Goal: Task Accomplishment & Management: Use online tool/utility

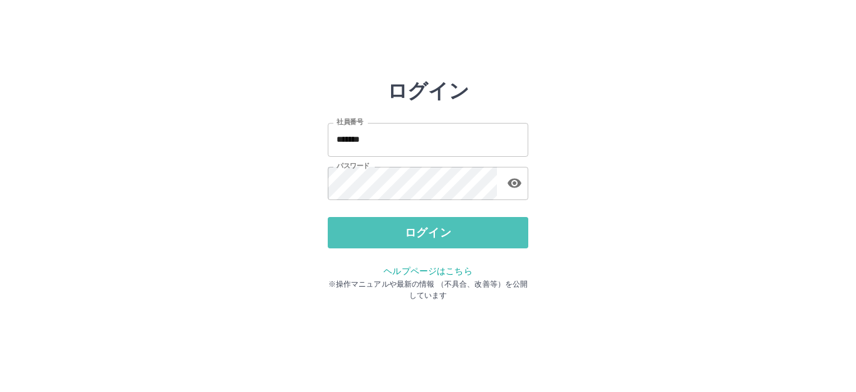
click at [444, 234] on button "ログイン" at bounding box center [428, 232] width 201 height 31
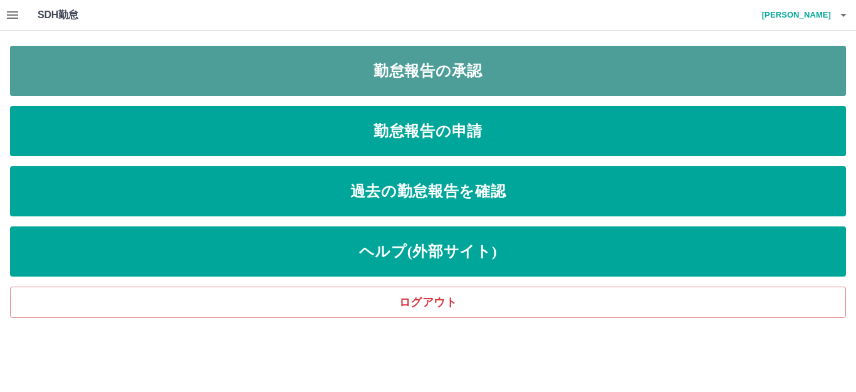
click at [426, 58] on link "勤怠報告の承認" at bounding box center [428, 71] width 836 height 50
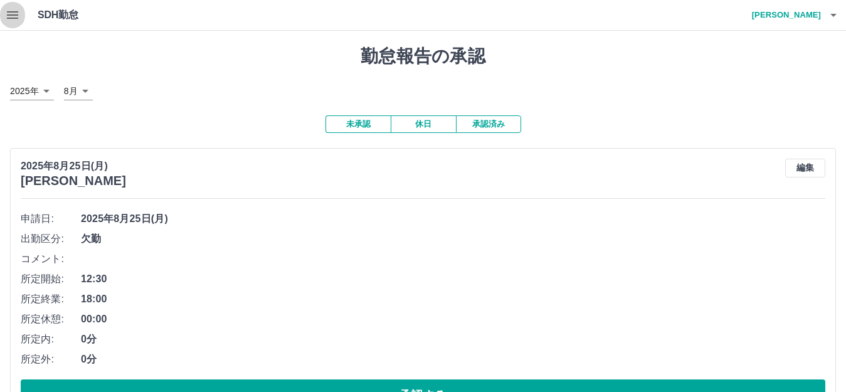
click at [12, 16] on icon "button" at bounding box center [12, 15] width 11 height 8
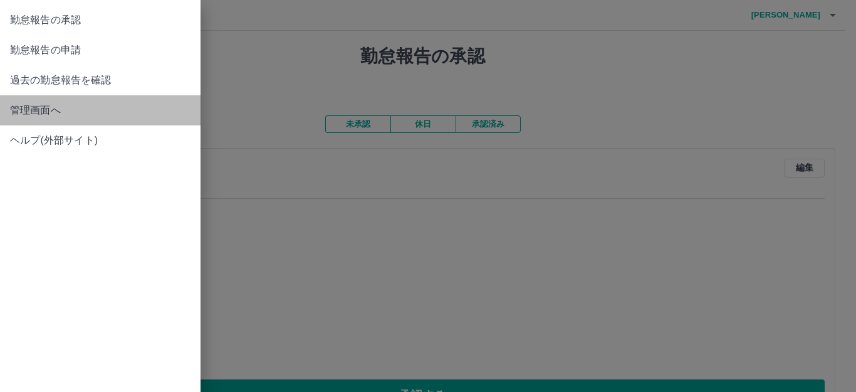
click at [18, 111] on span "管理画面へ" at bounding box center [100, 110] width 181 height 15
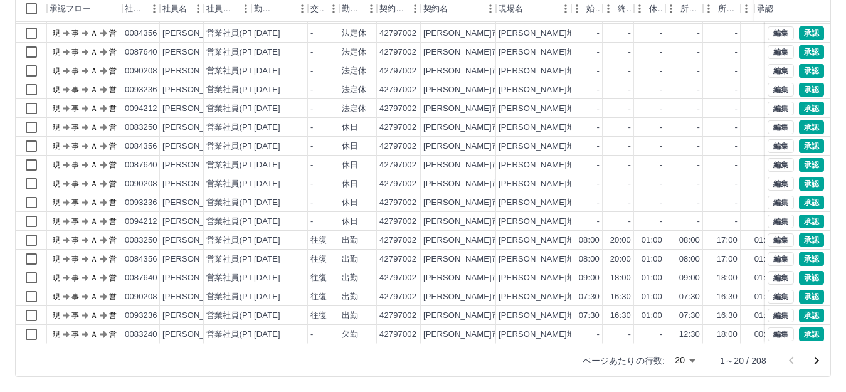
scroll to position [65, 0]
click at [814, 360] on icon "次のページへ" at bounding box center [816, 360] width 15 height 15
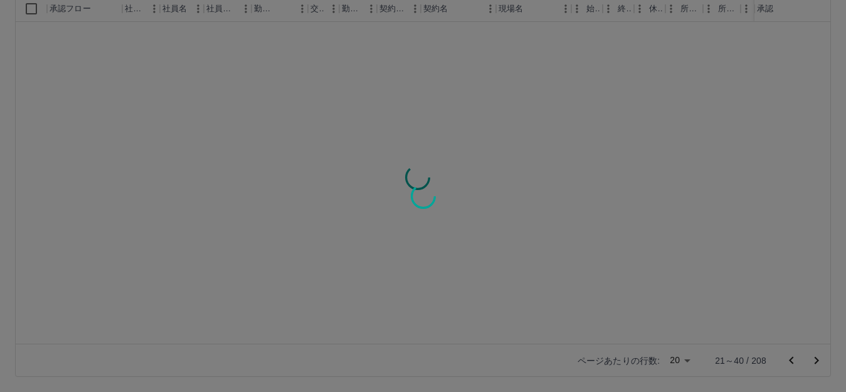
scroll to position [0, 0]
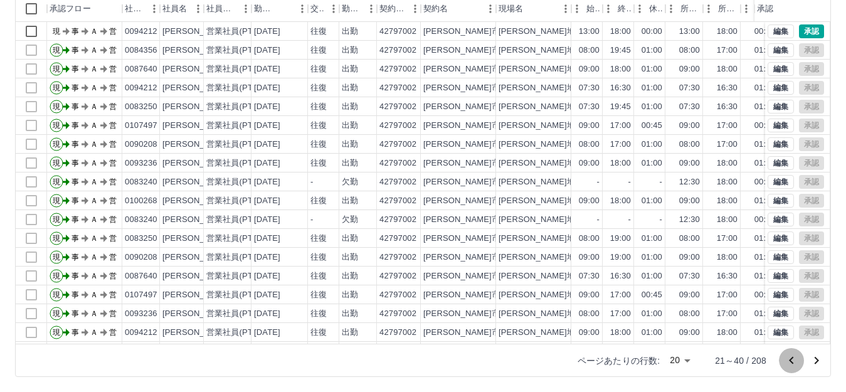
click at [792, 363] on icon "前のページへ" at bounding box center [791, 360] width 4 height 8
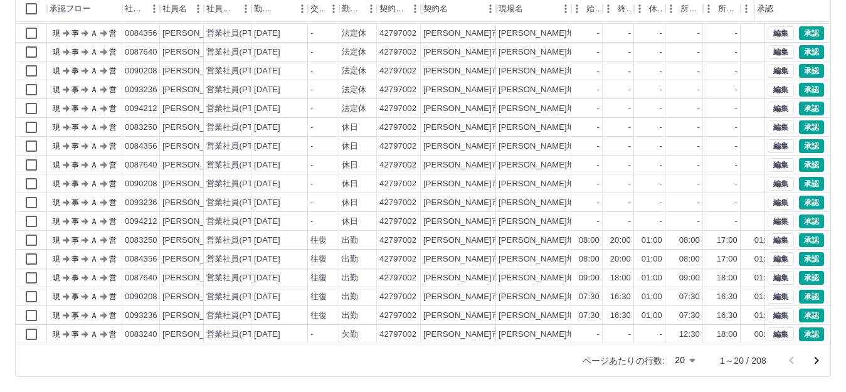
scroll to position [65, 0]
click at [803, 233] on button "承認" at bounding box center [811, 240] width 25 height 14
drag, startPoint x: 803, startPoint y: 229, endPoint x: 799, endPoint y: 248, distance: 18.7
click at [799, 248] on div "編集 承認 編集 承認 編集 承認 編集 承認 編集 承認 編集 承認 編集 承認 編集 承認 編集 承認 編集 承認 編集 承認 編集 承認 編集 承認 編…" at bounding box center [797, 164] width 65 height 357
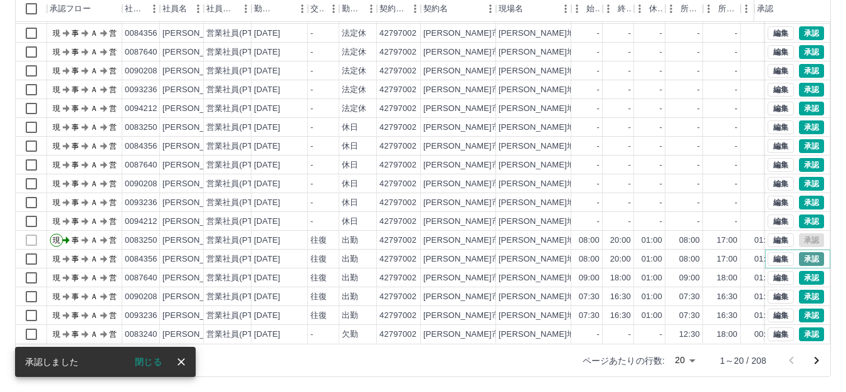
click at [799, 252] on button "承認" at bounding box center [811, 259] width 25 height 14
click at [799, 271] on button "承認" at bounding box center [811, 278] width 25 height 14
click at [799, 290] on button "承認" at bounding box center [811, 297] width 25 height 14
click at [799, 308] on button "承認" at bounding box center [811, 315] width 25 height 14
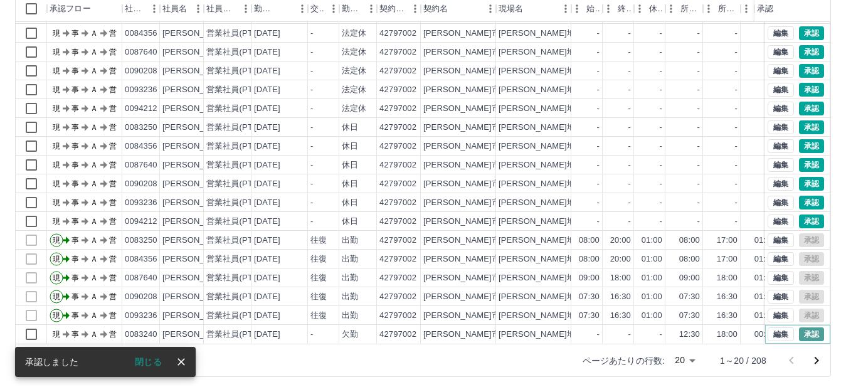
click at [799, 327] on button "承認" at bounding box center [811, 334] width 25 height 14
click at [816, 363] on icon "次のページへ" at bounding box center [816, 360] width 15 height 15
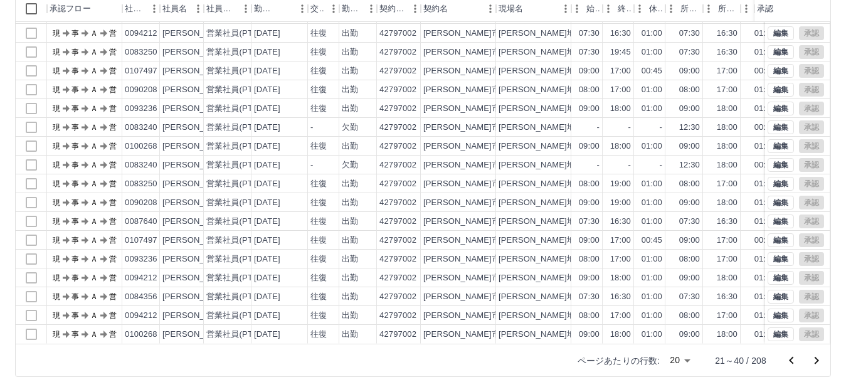
scroll to position [0, 0]
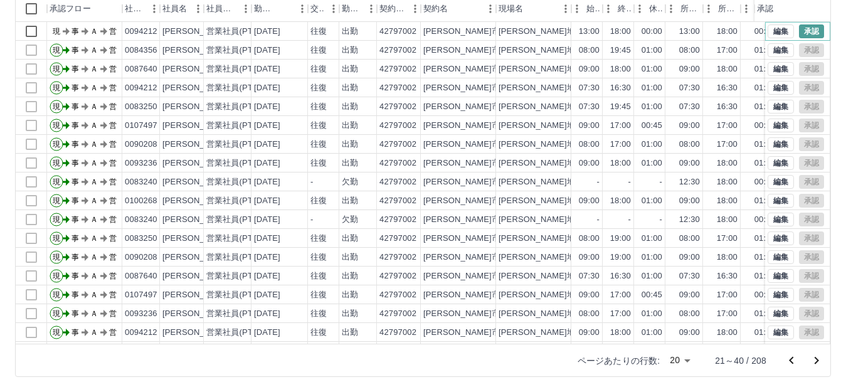
click at [807, 34] on button "承認" at bounding box center [811, 31] width 25 height 14
click at [799, 26] on button "承認" at bounding box center [811, 31] width 25 height 14
click at [798, 26] on div "勤務実績承認 前月 [DATE] 次月 今月 月選択 承認モード 削除モード 一括承認 列一覧 0 フィルター 行間隔 エクスポート 承認フロー 社員番号 社…" at bounding box center [423, 142] width 846 height 499
click at [802, 355] on button "前のページへ" at bounding box center [790, 360] width 25 height 25
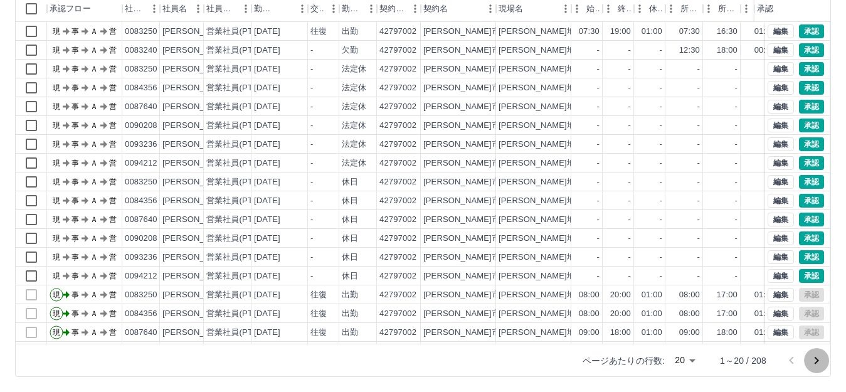
click at [814, 359] on icon "次のページへ" at bounding box center [816, 360] width 15 height 15
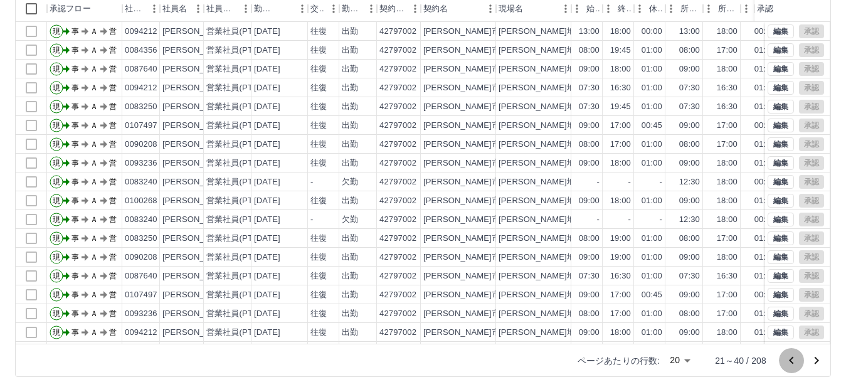
click at [787, 360] on icon "前のページへ" at bounding box center [791, 360] width 15 height 15
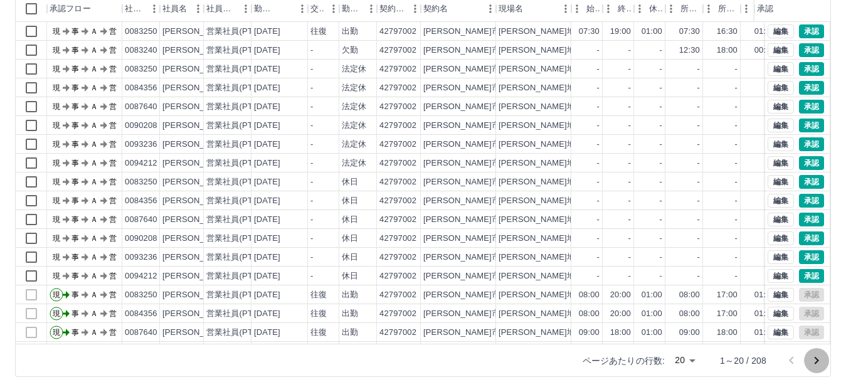
click at [817, 362] on icon "次のページへ" at bounding box center [816, 361] width 4 height 8
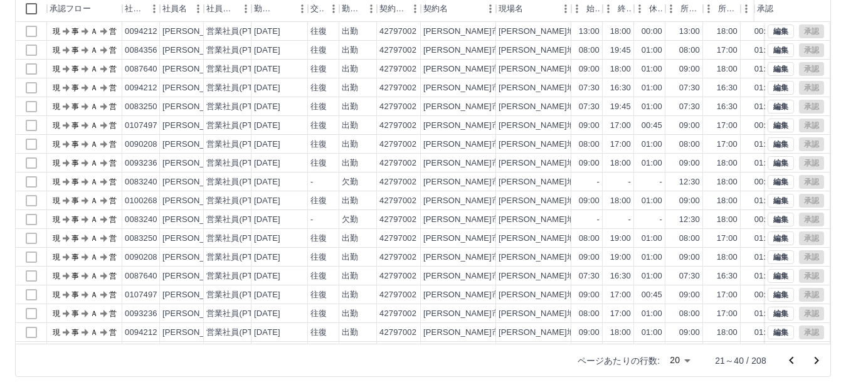
click at [791, 360] on icon "前のページへ" at bounding box center [791, 360] width 15 height 15
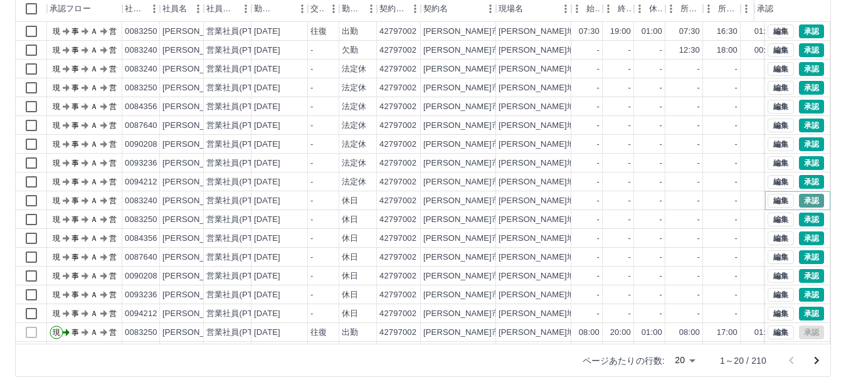
click at [799, 199] on button "承認" at bounding box center [811, 201] width 25 height 14
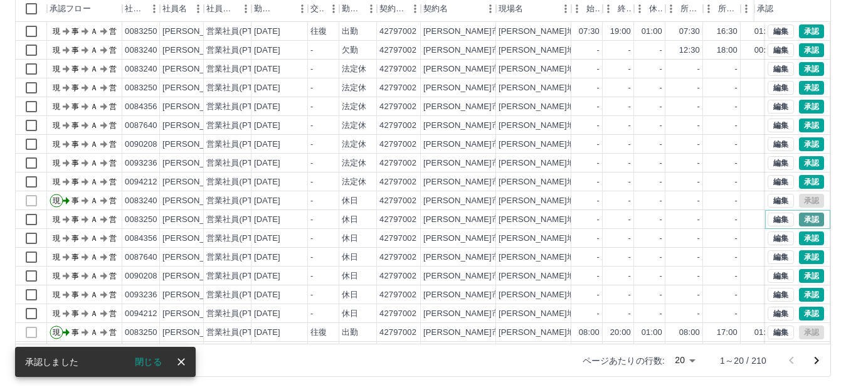
click at [799, 221] on button "承認" at bounding box center [811, 219] width 25 height 14
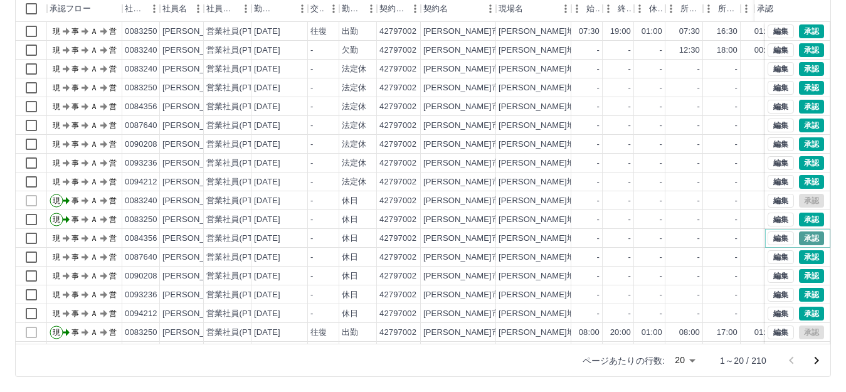
click at [802, 233] on button "承認" at bounding box center [811, 238] width 25 height 14
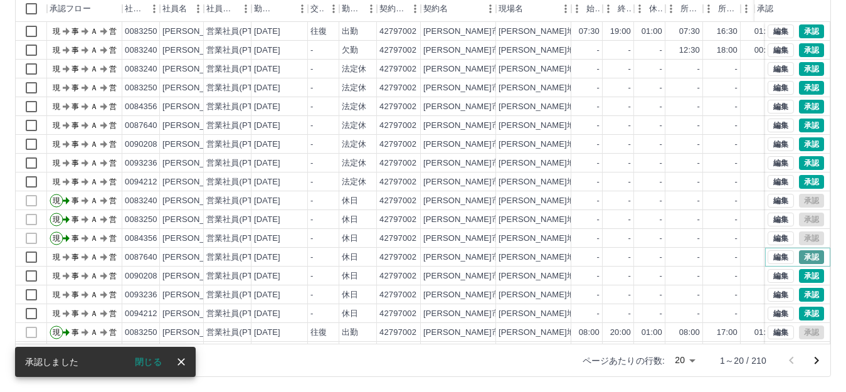
click at [799, 258] on button "承認" at bounding box center [811, 257] width 25 height 14
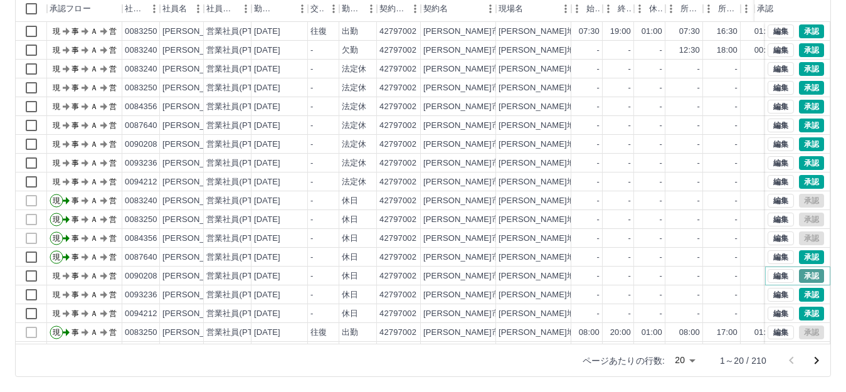
click at [799, 280] on button "承認" at bounding box center [811, 276] width 25 height 14
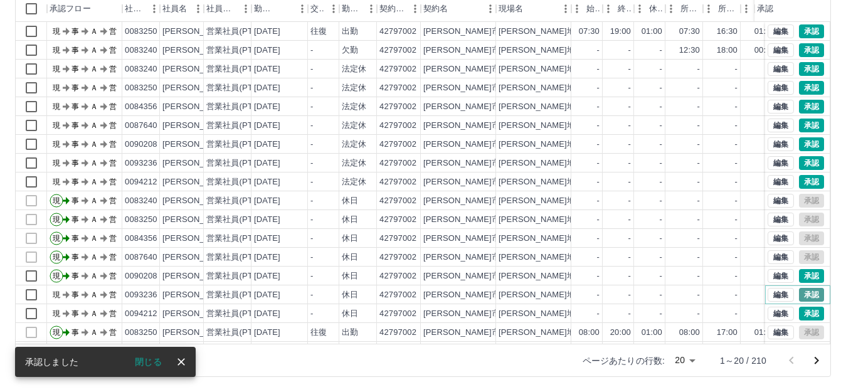
click at [799, 294] on button "承認" at bounding box center [811, 295] width 25 height 14
click at [799, 313] on button "承認" at bounding box center [811, 314] width 25 height 14
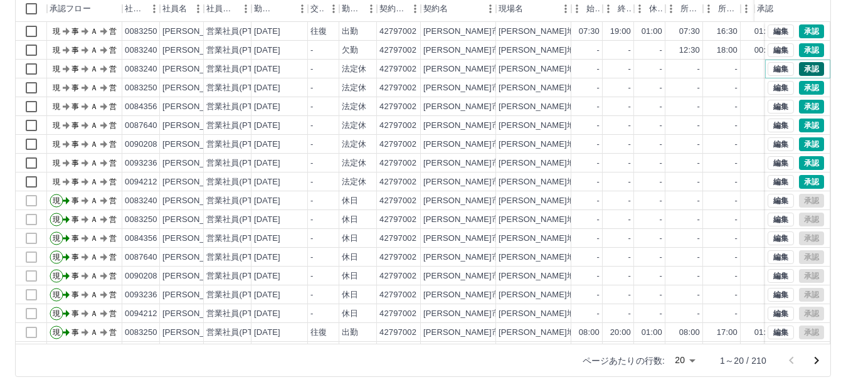
click at [799, 71] on button "承認" at bounding box center [811, 69] width 25 height 14
click at [799, 90] on button "承認" at bounding box center [811, 88] width 25 height 14
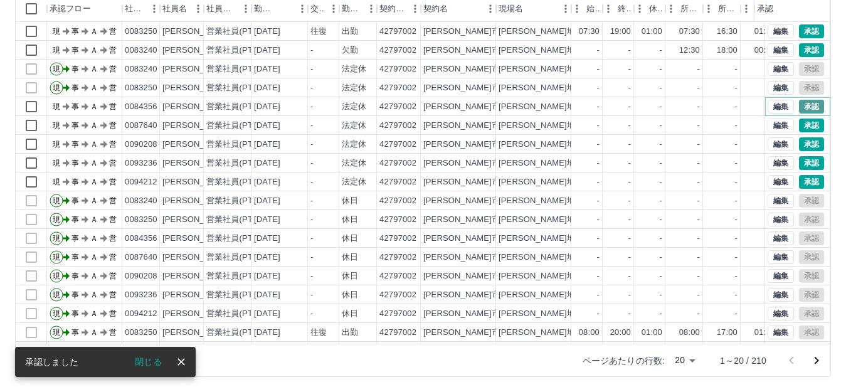
click at [801, 107] on button "承認" at bounding box center [811, 107] width 25 height 14
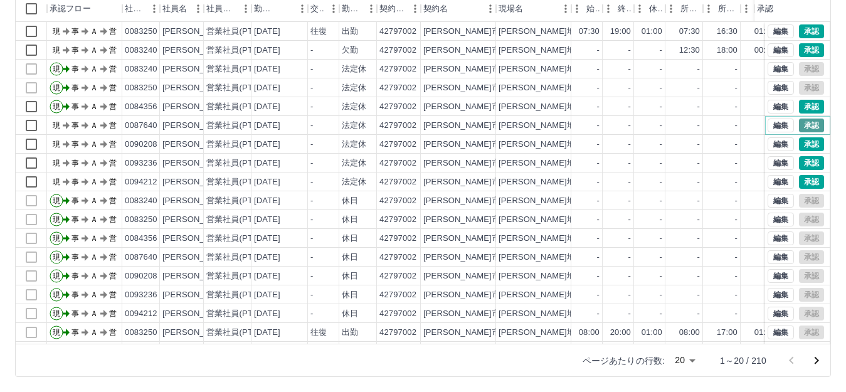
click at [799, 123] on button "承認" at bounding box center [811, 125] width 25 height 14
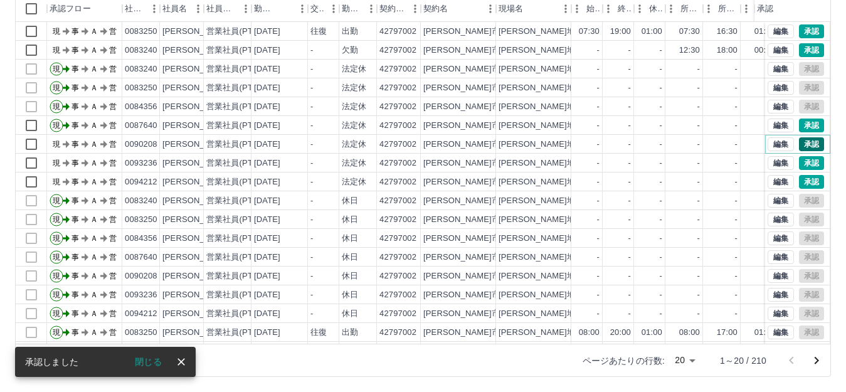
click at [799, 145] on button "承認" at bounding box center [811, 144] width 25 height 14
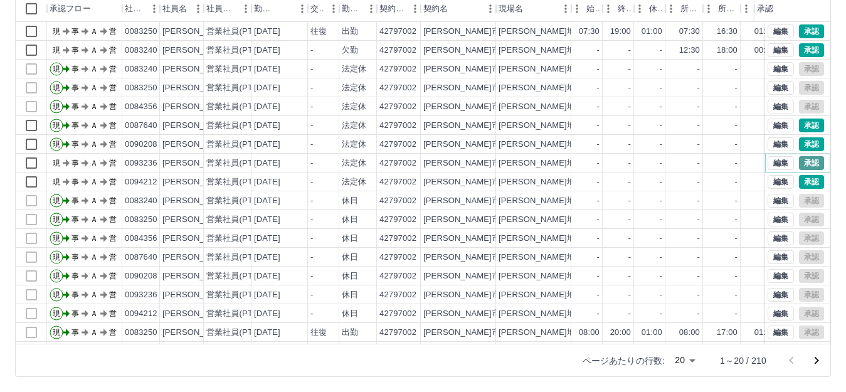
click at [799, 164] on button "承認" at bounding box center [811, 163] width 25 height 14
click at [799, 177] on button "承認" at bounding box center [811, 182] width 25 height 14
click at [802, 186] on button "承認" at bounding box center [811, 182] width 25 height 14
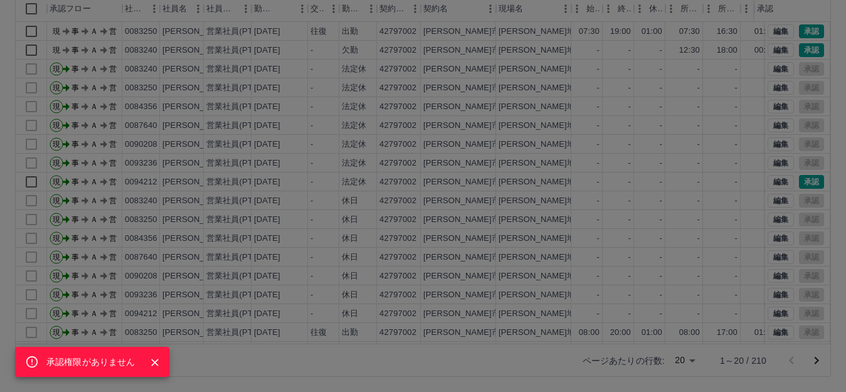
click at [824, 23] on div "承認権限がありません" at bounding box center [423, 196] width 846 height 392
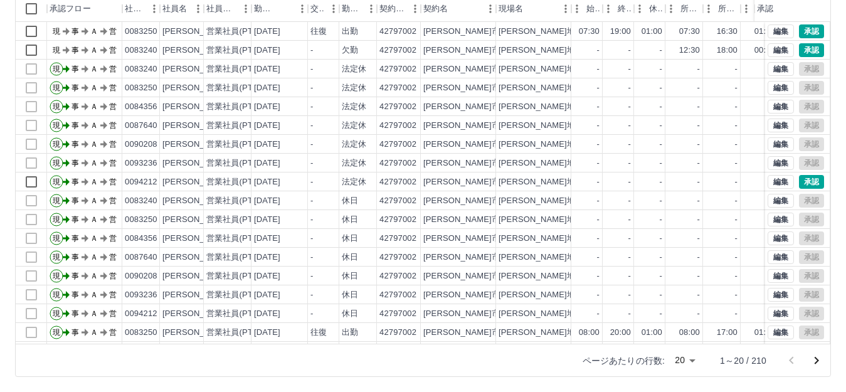
click at [824, 23] on div "承認権限がありません" at bounding box center [423, 196] width 846 height 392
click at [824, 23] on div "承認権限がありません 勤務実績承認 前月 [DATE] 次月 今月 月選択 承認モード 削除モード 一括承認 列一覧 0 フィルター 行間隔 エクスポート 承…" at bounding box center [423, 142] width 846 height 499
click at [804, 54] on button "承認" at bounding box center [811, 50] width 25 height 14
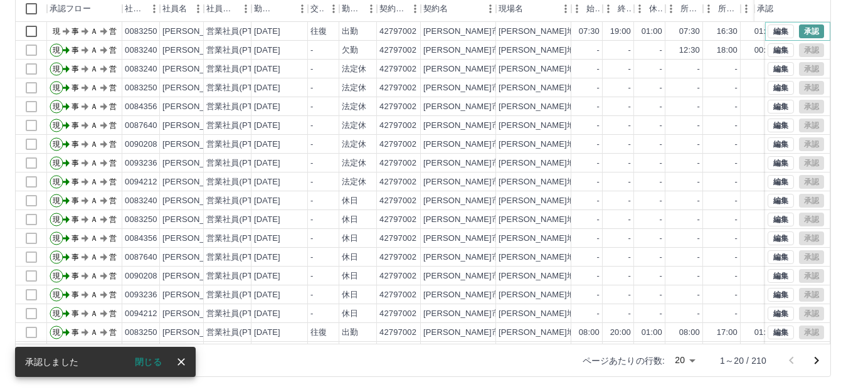
click at [800, 30] on button "承認" at bounding box center [811, 31] width 25 height 14
click at [816, 362] on icon "次のページへ" at bounding box center [816, 361] width 4 height 8
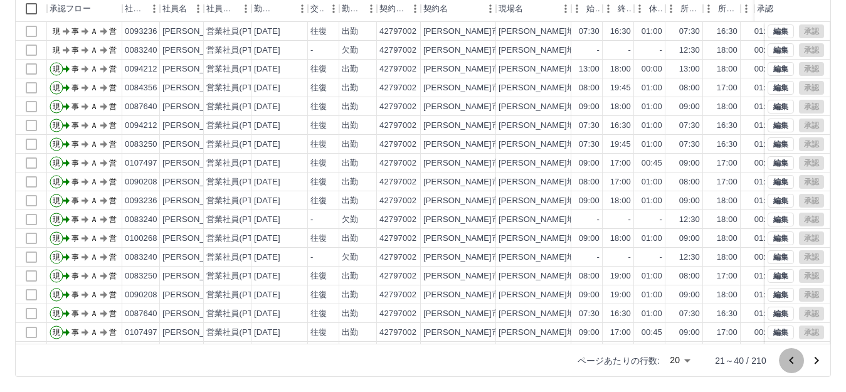
click at [795, 358] on icon "前のページへ" at bounding box center [791, 360] width 15 height 15
